Goal: Transaction & Acquisition: Download file/media

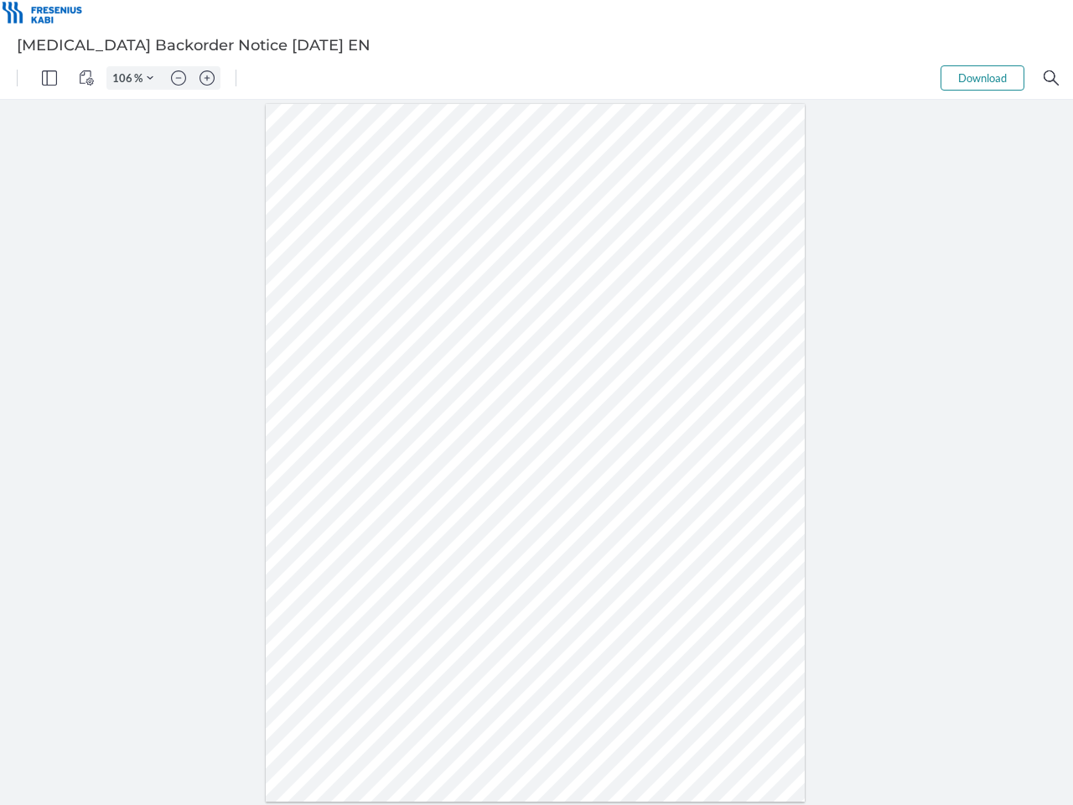
click at [49, 78] on img "Panel" at bounding box center [49, 77] width 15 height 15
click at [86, 78] on img "View Controls" at bounding box center [86, 77] width 15 height 15
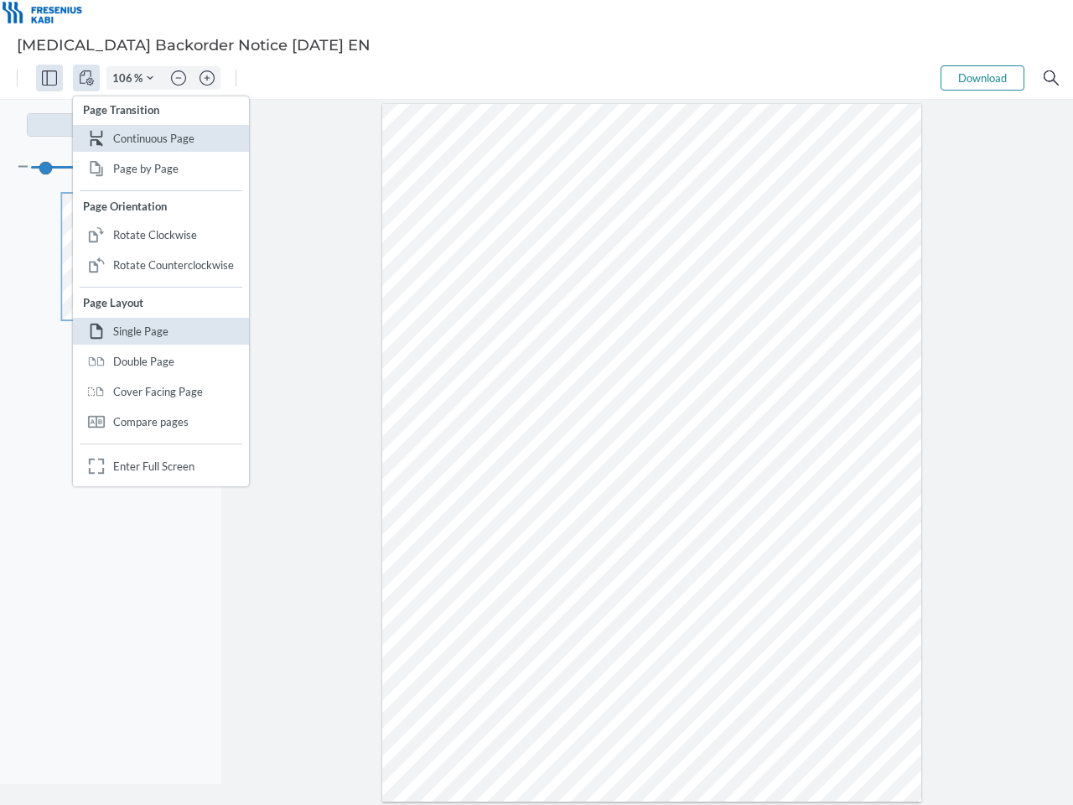
click at [125, 78] on input "106" at bounding box center [120, 77] width 27 height 15
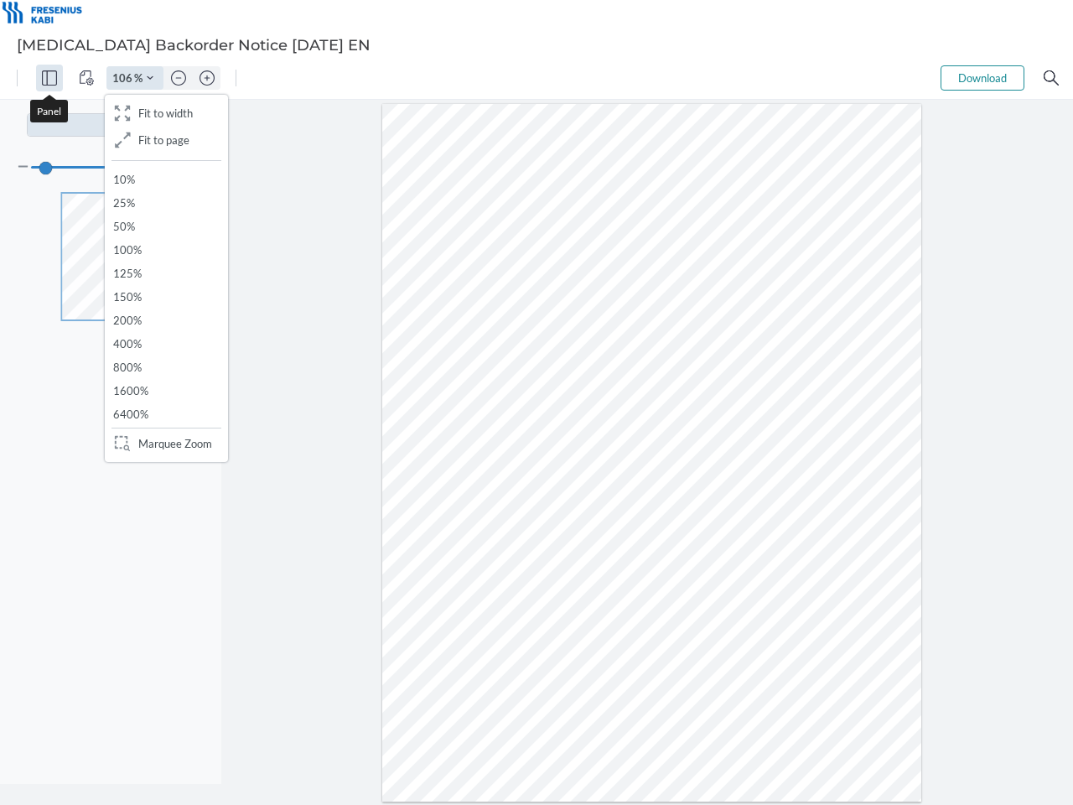
click at [150, 78] on img "Zoom Controls" at bounding box center [150, 78] width 7 height 7
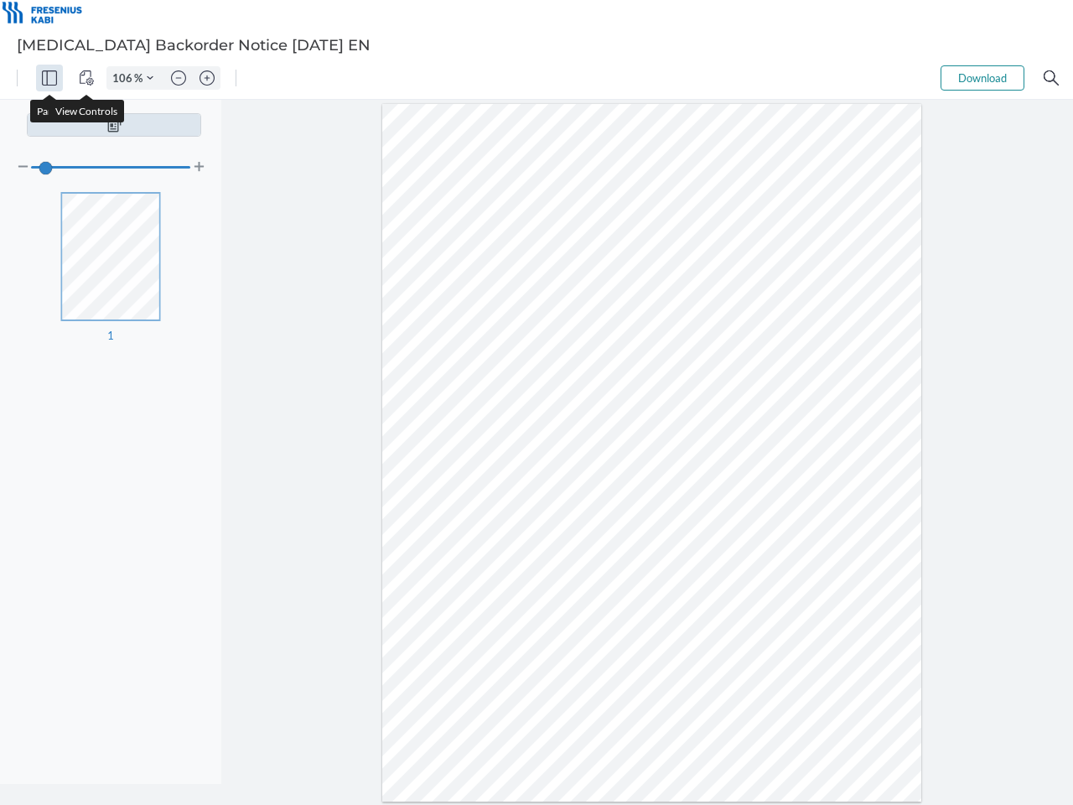
click at [179, 78] on img "Zoom out" at bounding box center [178, 77] width 15 height 15
click at [207, 78] on img "Zoom in" at bounding box center [206, 77] width 15 height 15
type input "106"
click at [982, 78] on button "Download" at bounding box center [982, 77] width 84 height 25
click at [1051, 78] on img "Search" at bounding box center [1050, 77] width 15 height 15
